Goal: Check status: Check status

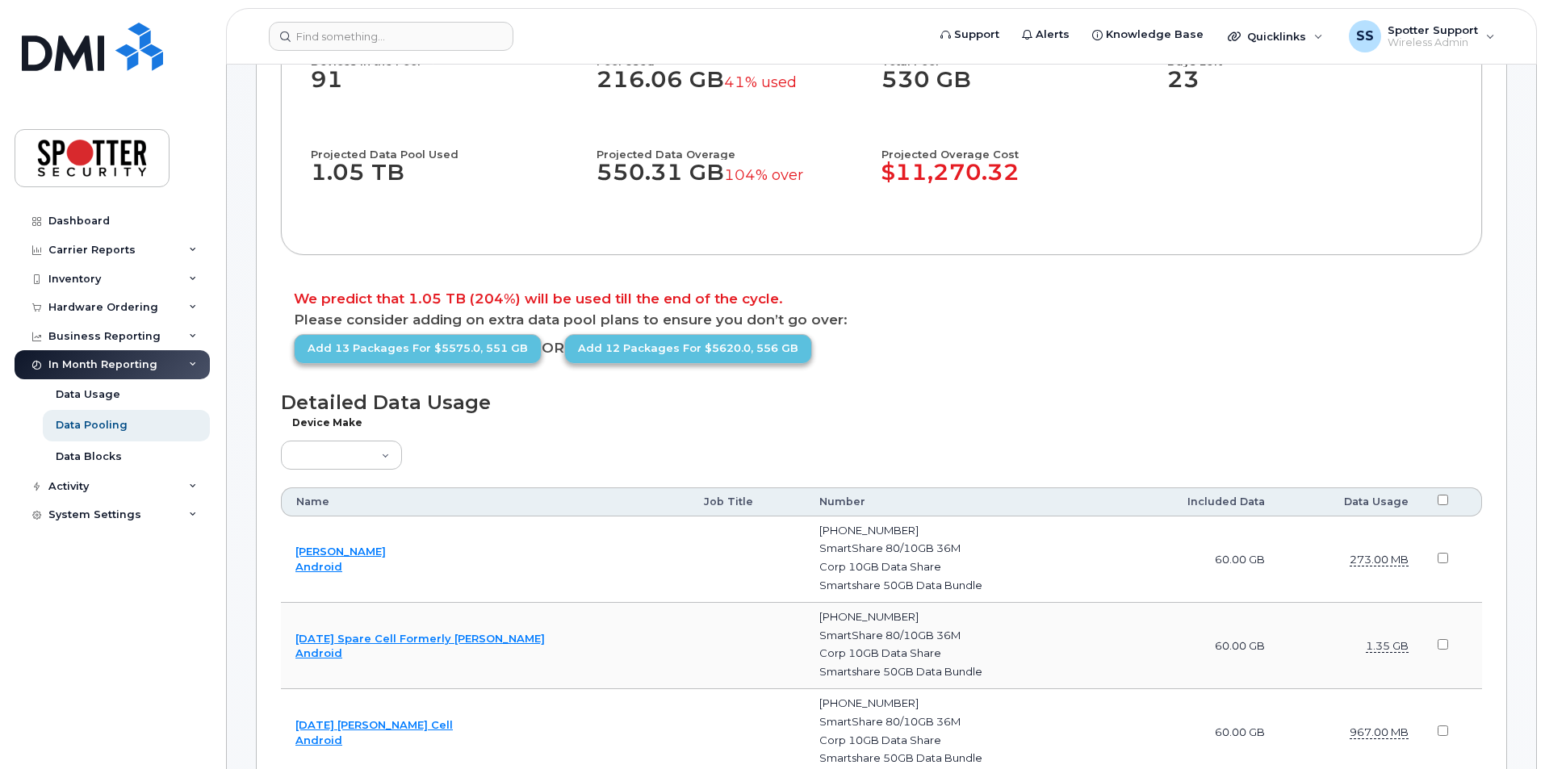
scroll to position [161, 0]
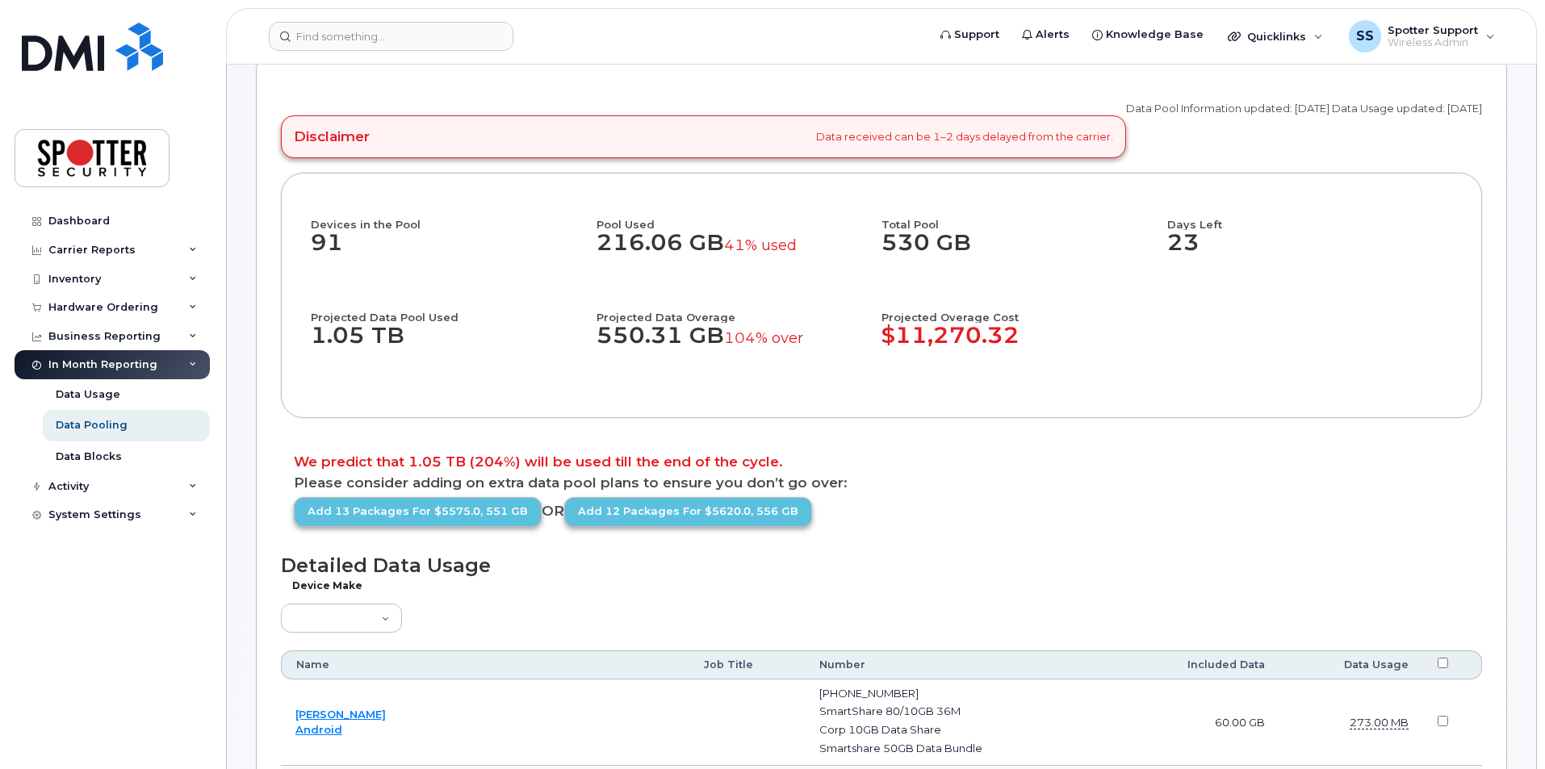
click at [1070, 308] on h4 "Projected Overage Cost" at bounding box center [1024, 308] width 286 height 27
click at [1145, 489] on p "Please consider adding on extra data pool plans to ensure you don’t go over:" at bounding box center [881, 483] width 1175 height 14
click at [82, 247] on div "Carrier Reports" at bounding box center [91, 250] width 87 height 13
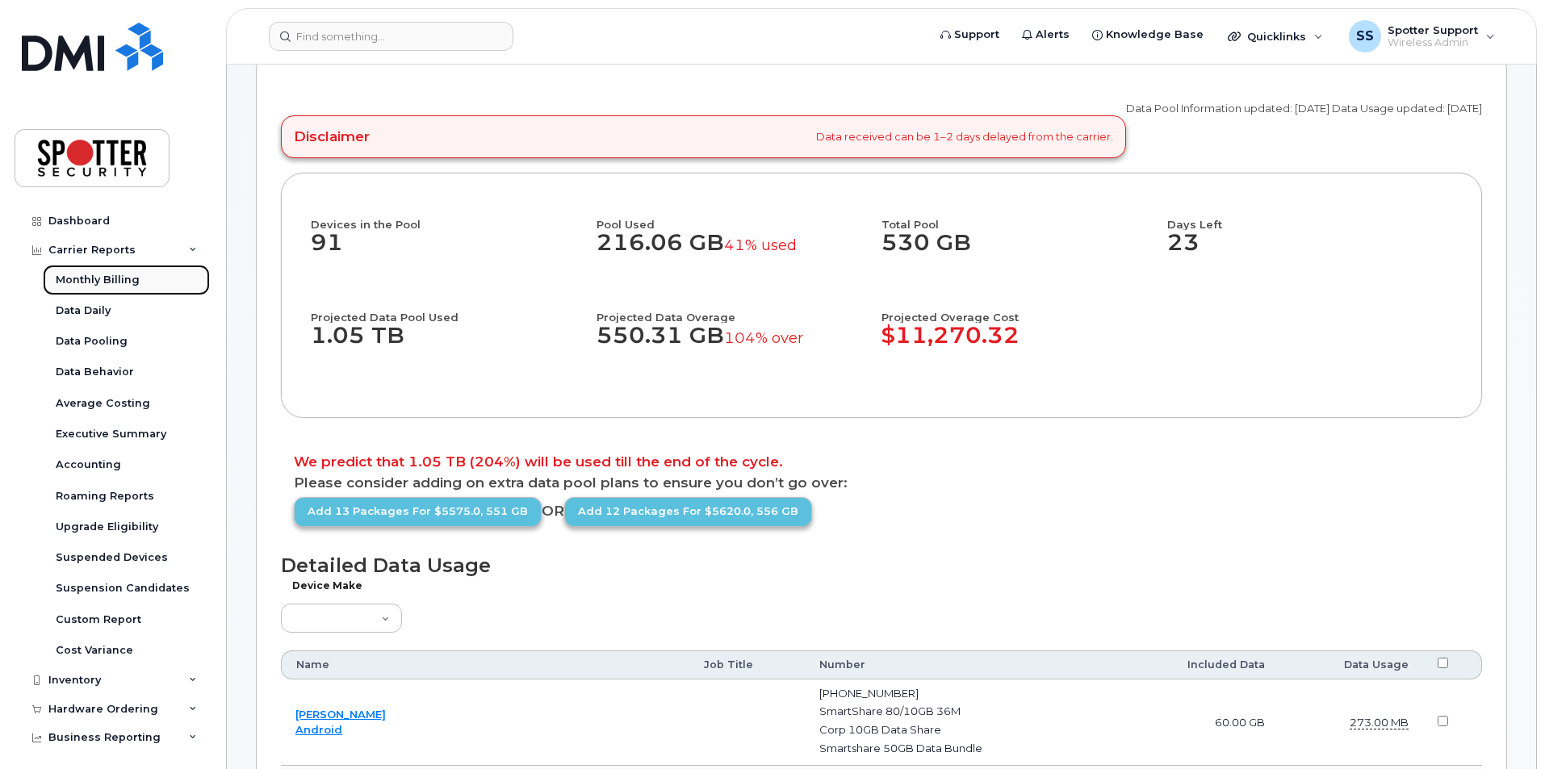
click at [90, 287] on div "Monthly Billing" at bounding box center [98, 280] width 84 height 15
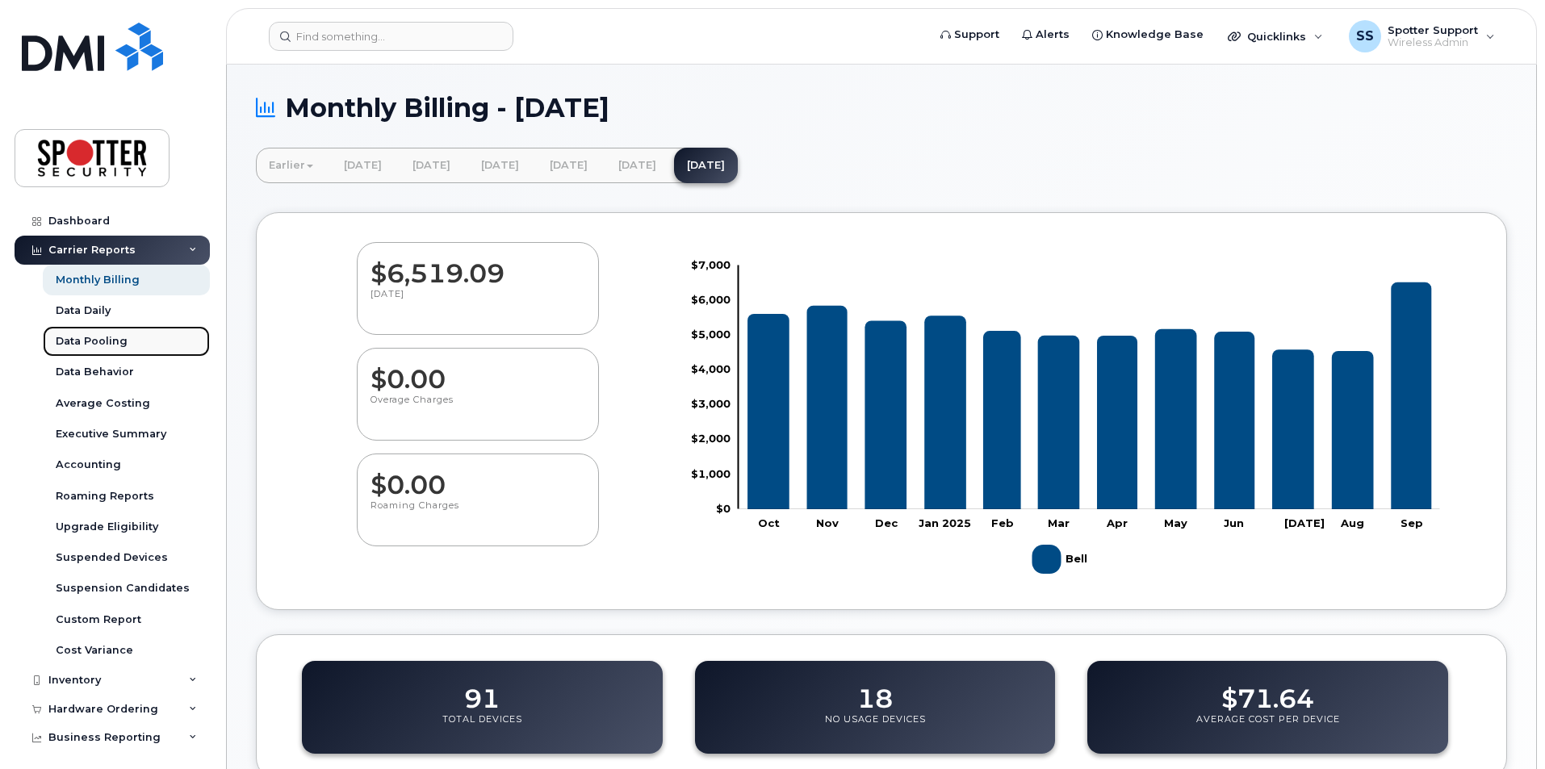
click at [84, 337] on div "Data Pooling" at bounding box center [92, 341] width 72 height 15
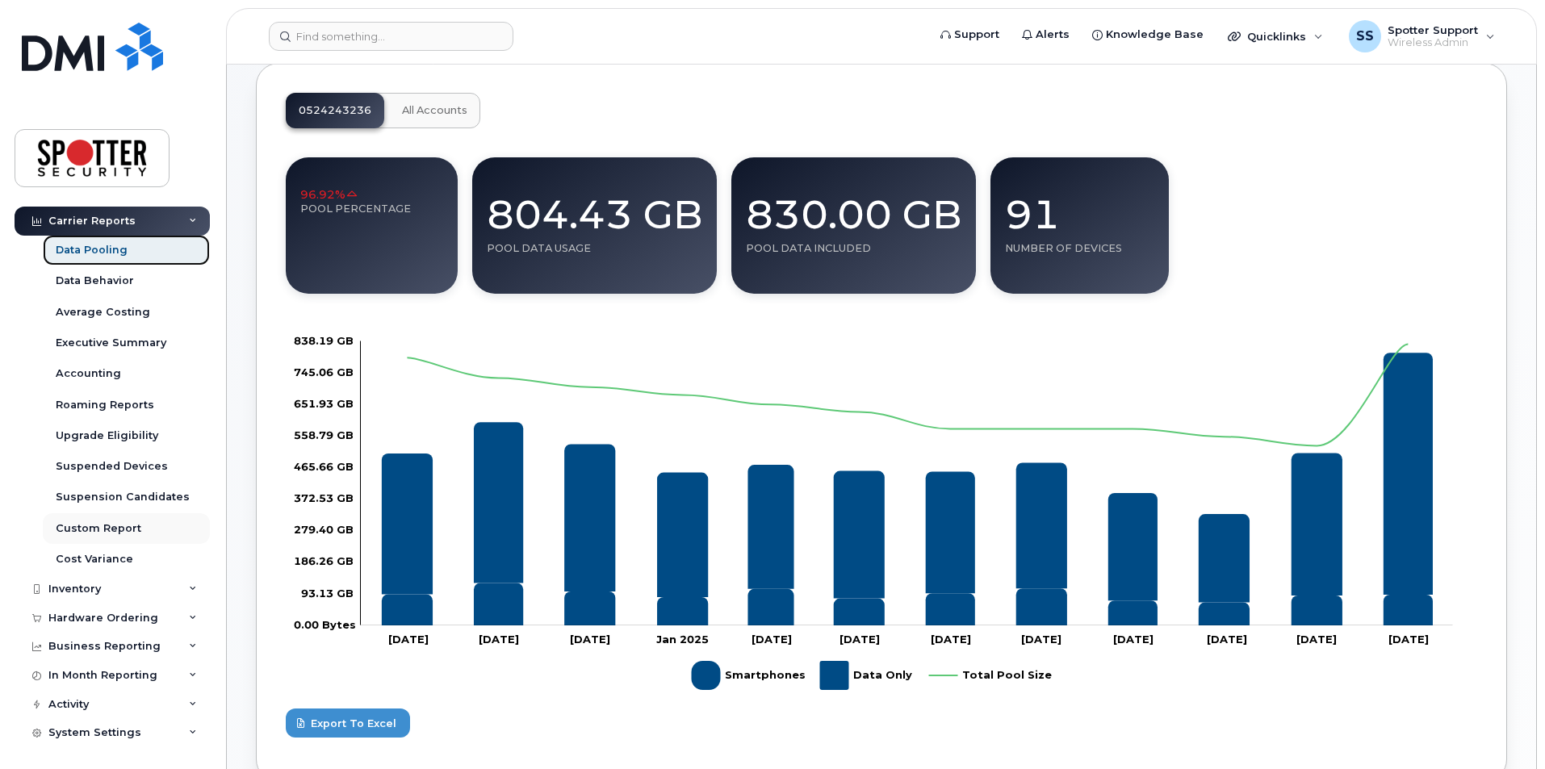
scroll to position [93, 0]
click at [58, 677] on div "In Month Reporting" at bounding box center [102, 674] width 109 height 13
click at [96, 699] on div "Data Usage" at bounding box center [88, 704] width 65 height 15
